Goal: Task Accomplishment & Management: Use online tool/utility

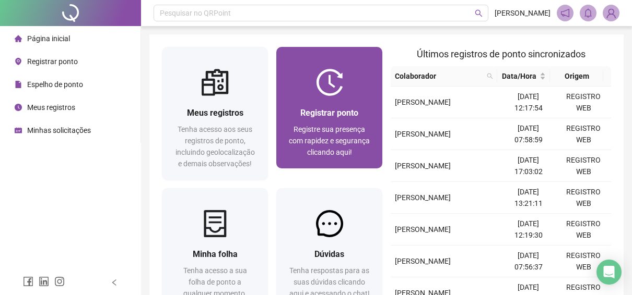
click at [340, 106] on div "Registrar ponto Registre sua presença com rapidez e segurança clicando aqui!" at bounding box center [329, 132] width 106 height 73
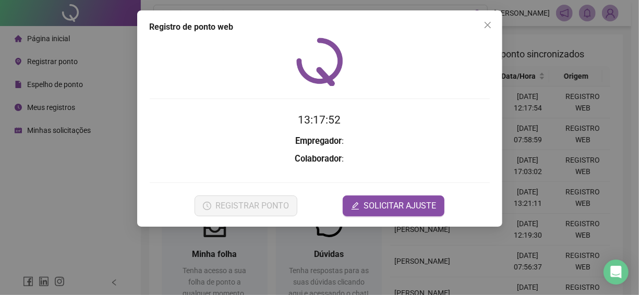
click at [579, 96] on div "Registro de ponto web 13:17:52 Empregador : Colaborador : REGISTRAR PONTO SOLIC…" at bounding box center [319, 147] width 639 height 295
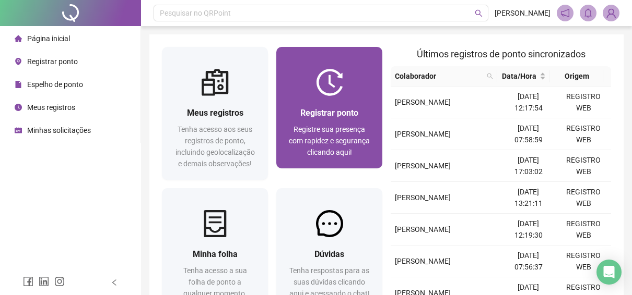
click at [364, 117] on div "Registrar ponto" at bounding box center [329, 112] width 81 height 13
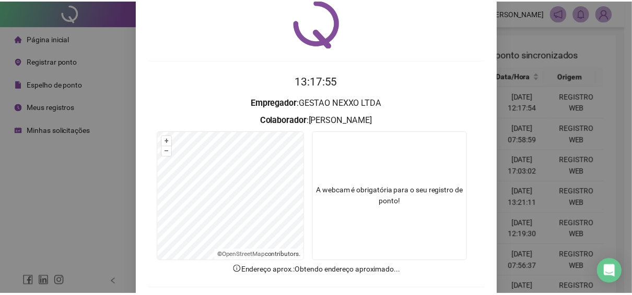
scroll to position [88, 0]
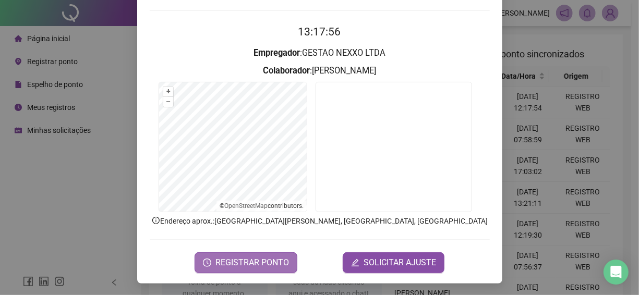
click at [262, 267] on span "REGISTRAR PONTO" at bounding box center [253, 263] width 74 height 13
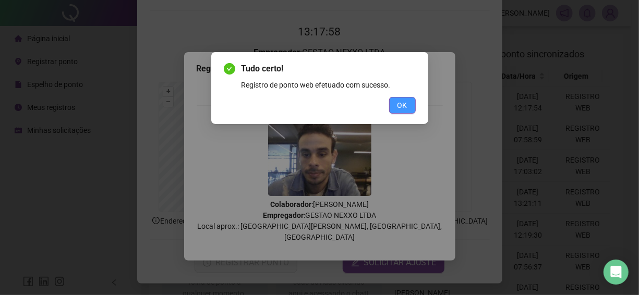
click at [402, 111] on span "OK" at bounding box center [403, 105] width 10 height 11
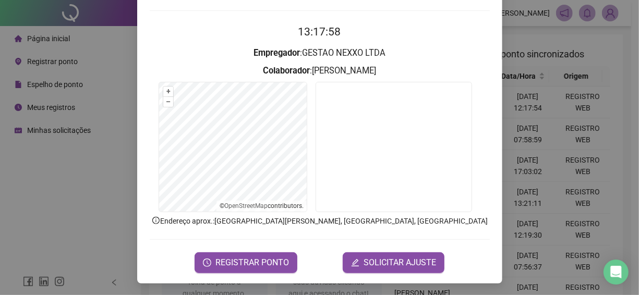
click at [542, 88] on div "Registro de ponto web 13:17:58 Empregador : GESTAO NEXXO LTDA Colaborador : [PE…" at bounding box center [319, 147] width 639 height 295
